Goal: Find specific page/section: Find specific page/section

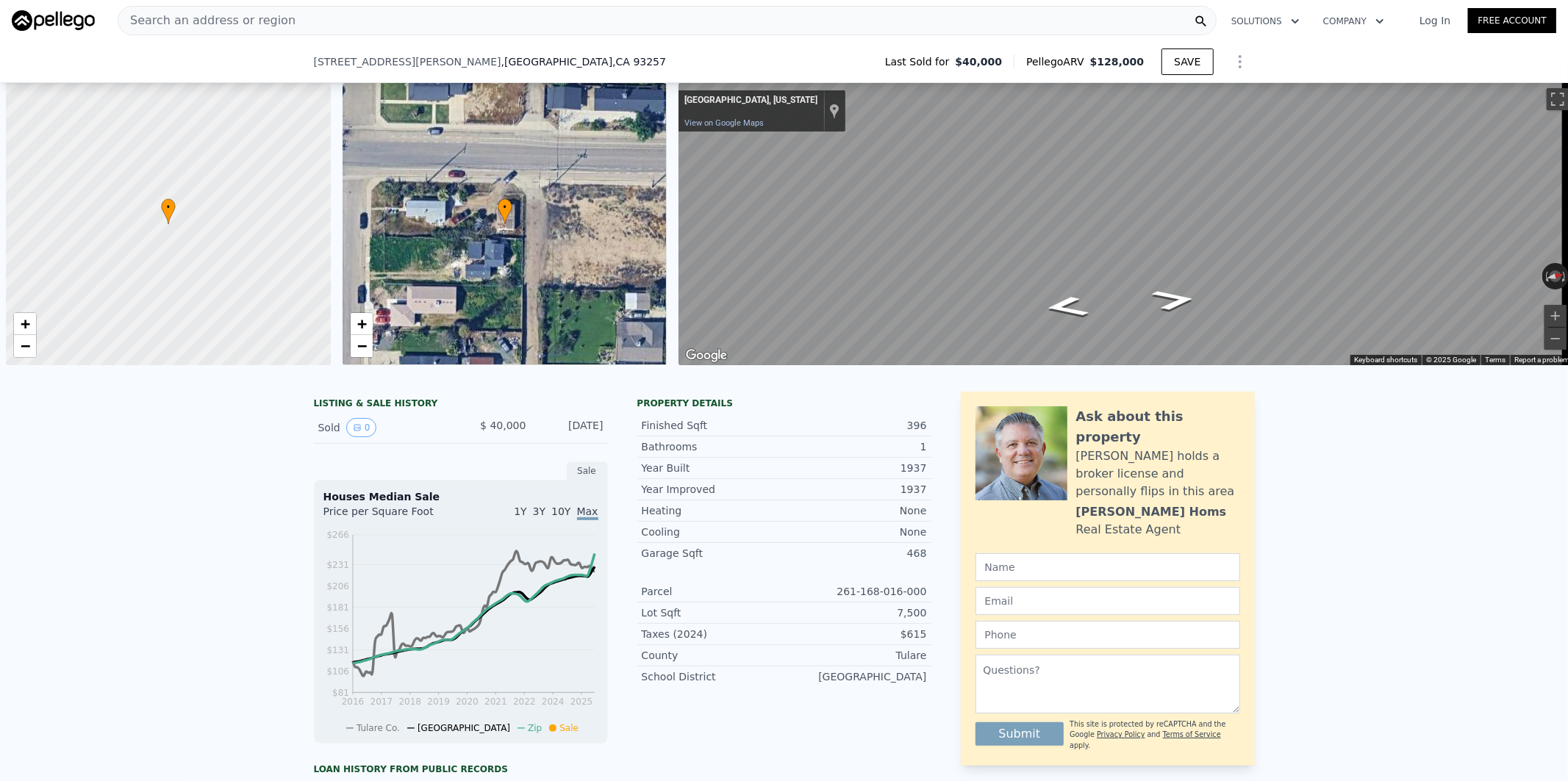
scroll to position [0, 5]
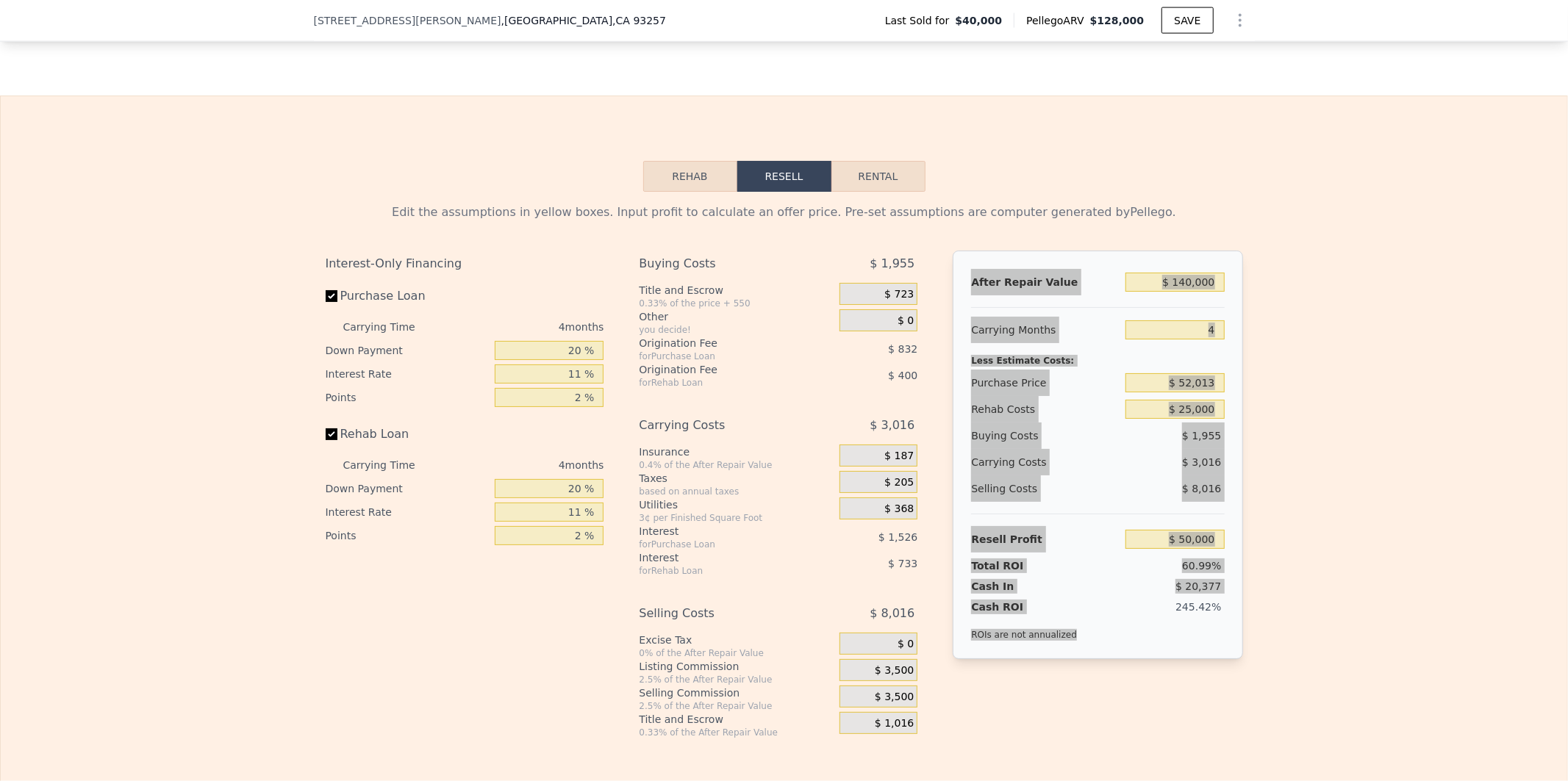
type input "$ 128,000"
type input "$ 0"
type input "$ 77,385"
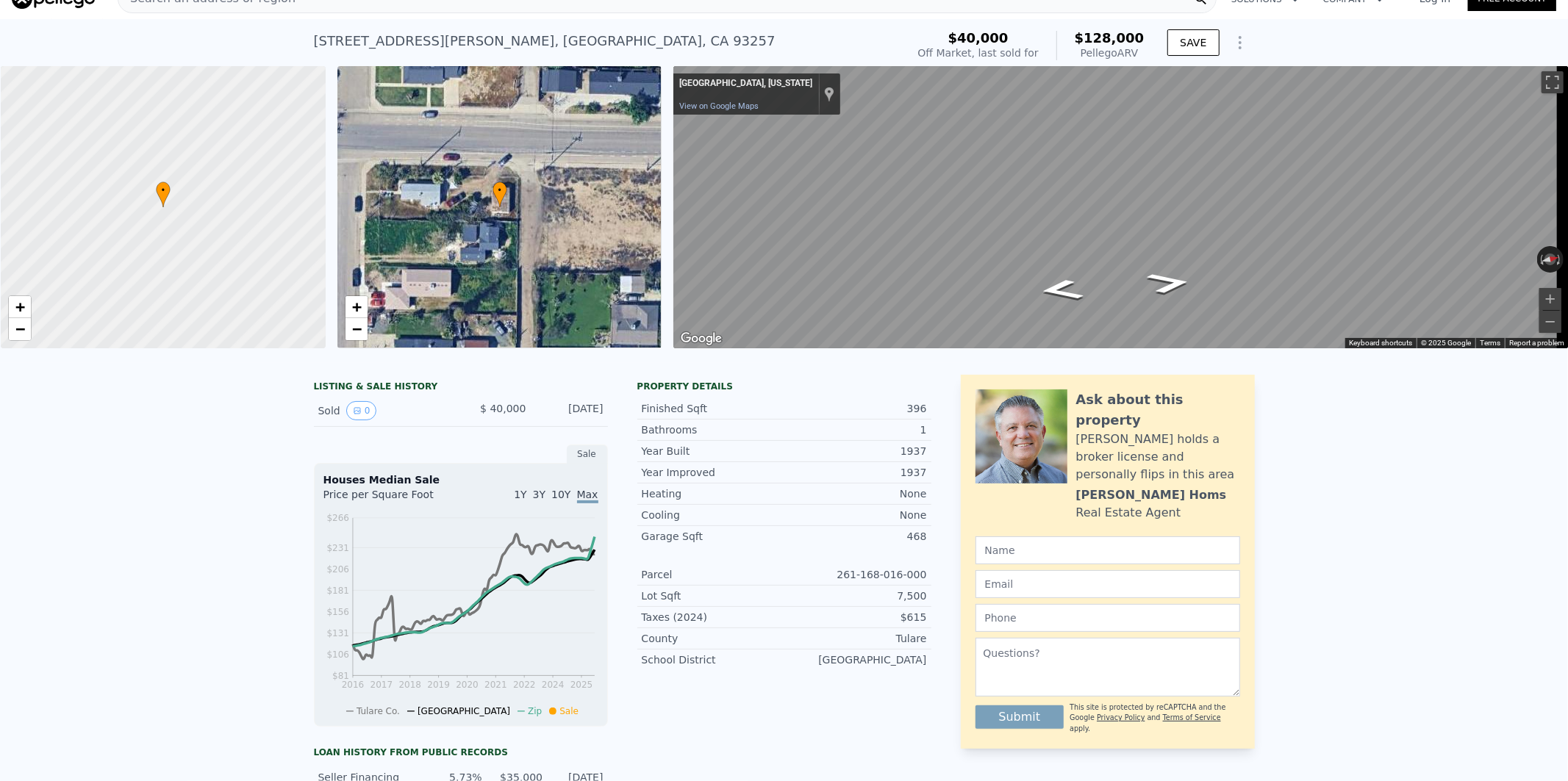
scroll to position [0, 0]
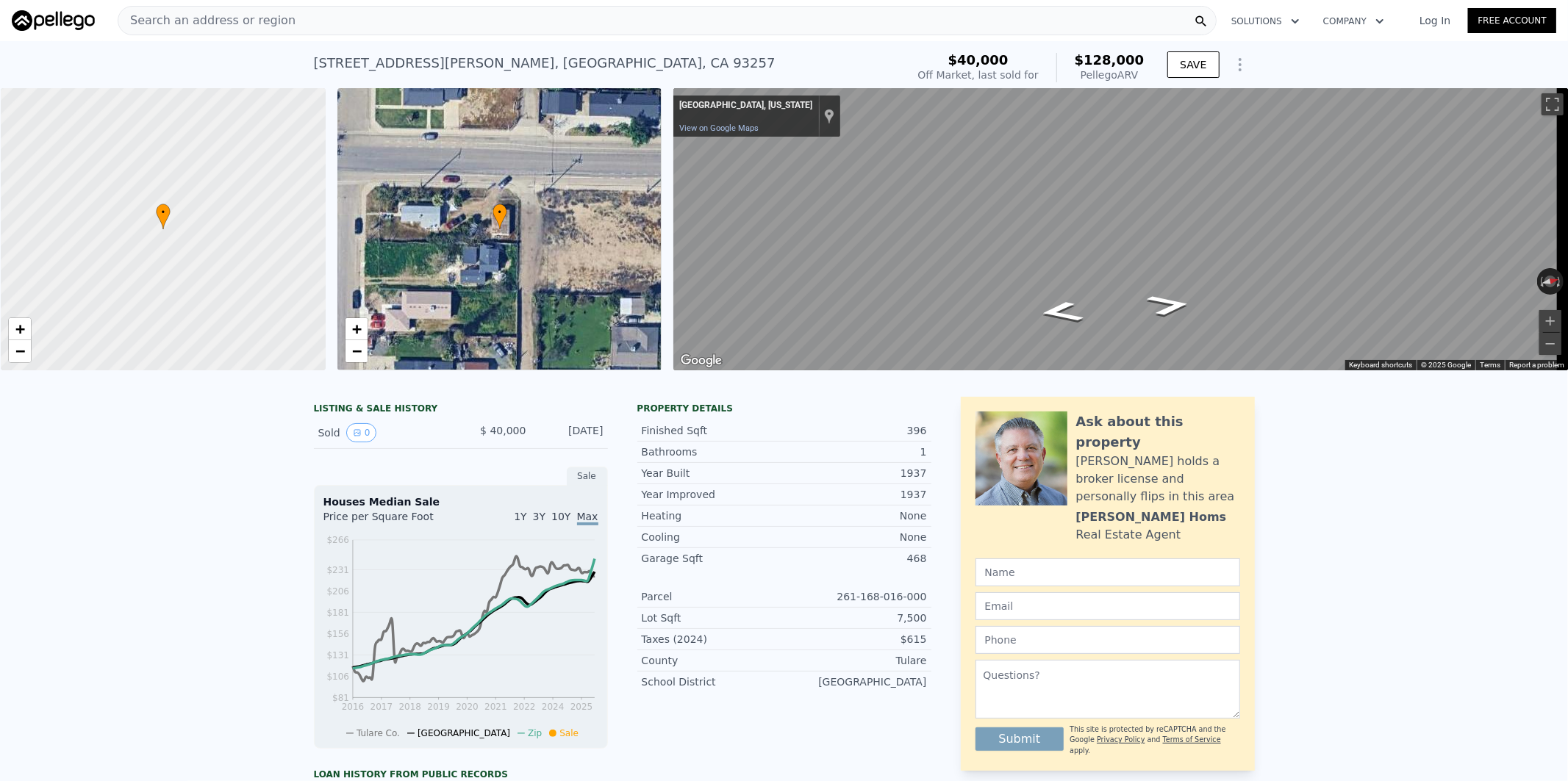
click at [391, 13] on div "Search an address or region" at bounding box center [667, 21] width 1099 height 30
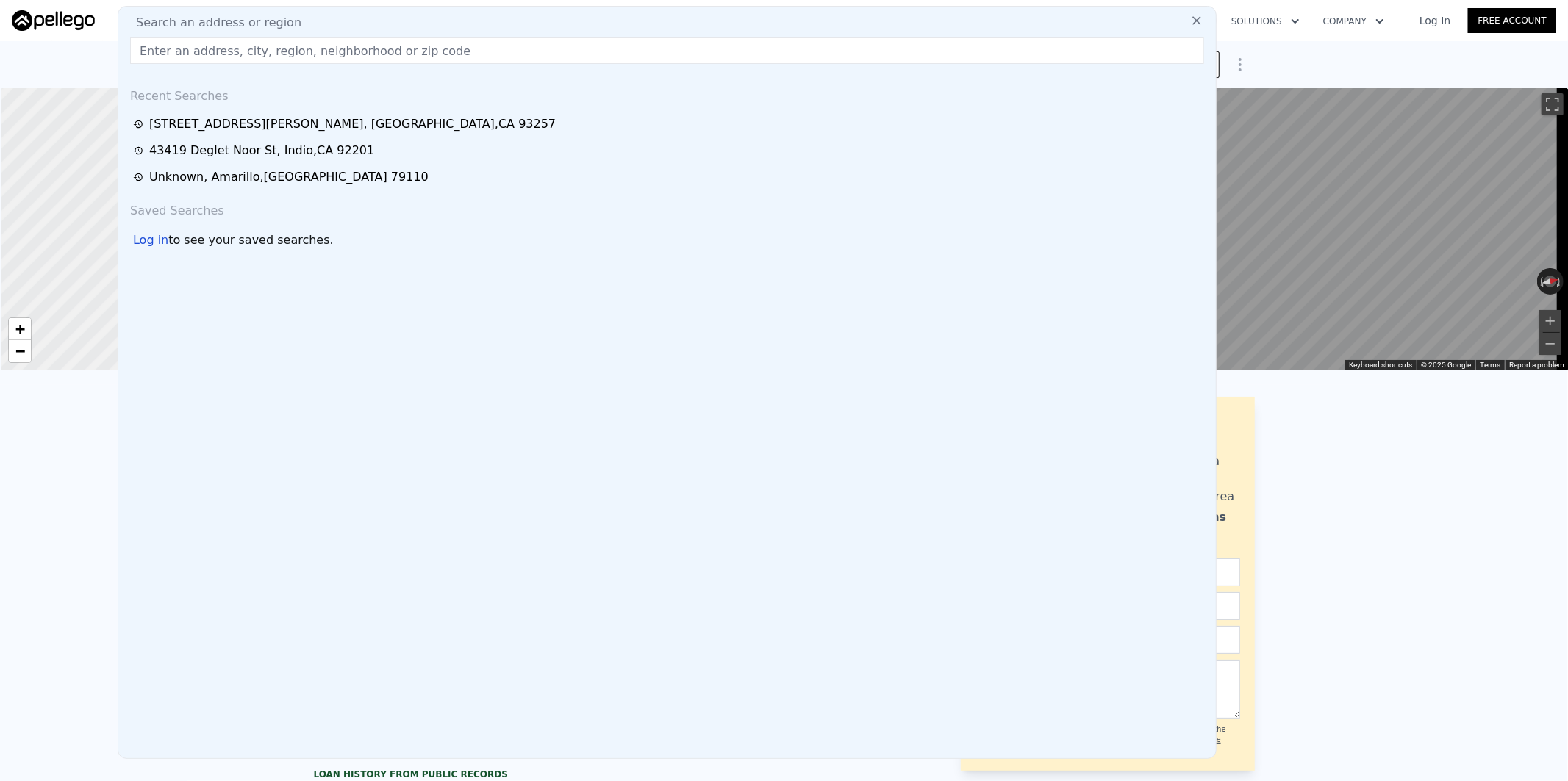
click at [236, 53] on input "text" at bounding box center [667, 51] width 1074 height 26
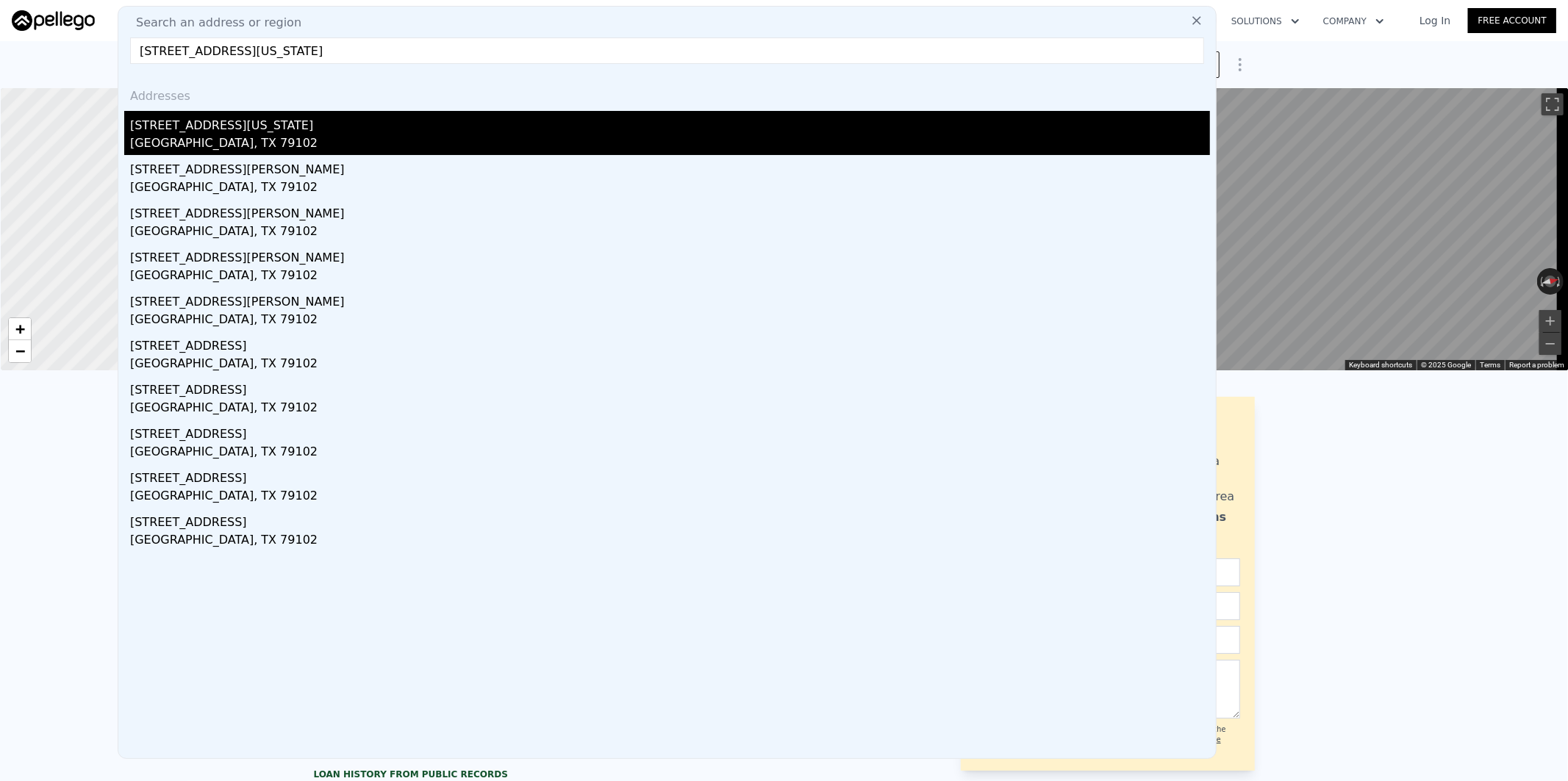
type input "[STREET_ADDRESS][US_STATE]"
click at [204, 134] on div "[GEOGRAPHIC_DATA], TX 79102" at bounding box center [669, 145] width 1080 height 20
